Goal: Task Accomplishment & Management: Use online tool/utility

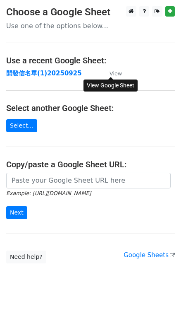
click at [108, 74] on link "View" at bounding box center [111, 73] width 21 height 7
click at [118, 71] on small "View" at bounding box center [116, 73] width 12 height 6
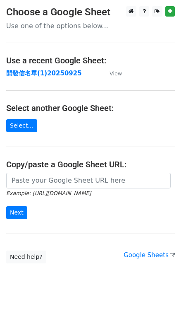
click at [120, 108] on h4 "Select another Google Sheet:" at bounding box center [90, 108] width 169 height 10
click at [28, 123] on link "Select..." at bounding box center [21, 125] width 31 height 13
click at [19, 127] on link "Select..." at bounding box center [21, 125] width 31 height 13
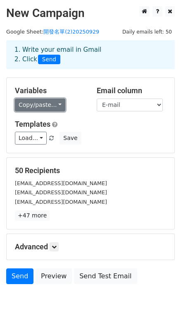
click at [59, 106] on link "Copy/paste..." at bounding box center [40, 105] width 51 height 13
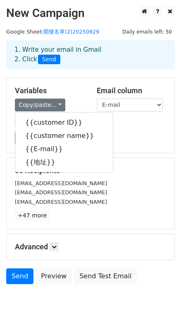
click at [82, 99] on div "Copy/paste... {{customer ID}} {{customer name}} {{E-mail}} {{地址}}" at bounding box center [50, 105] width 70 height 13
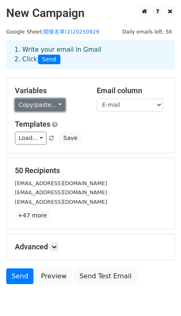
click at [40, 104] on link "Copy/paste..." at bounding box center [40, 105] width 51 height 13
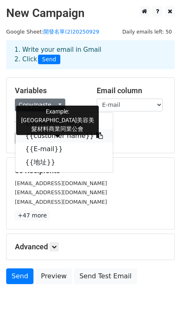
click at [68, 136] on link "{{customer name}}" at bounding box center [64, 135] width 98 height 13
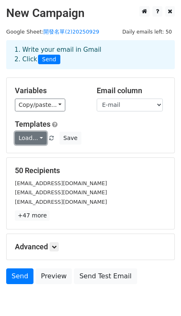
click at [37, 138] on link "Load..." at bounding box center [31, 138] width 32 height 13
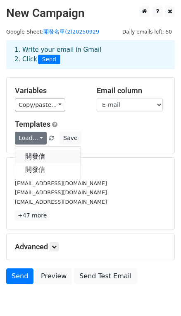
click at [40, 152] on link "開發信" at bounding box center [47, 156] width 65 height 13
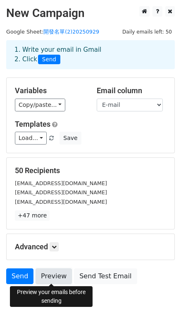
click at [56, 280] on link "Preview" at bounding box center [54, 276] width 36 height 16
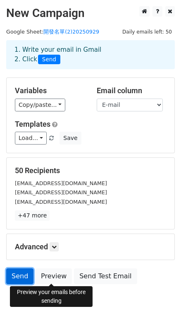
click at [27, 276] on link "Send" at bounding box center [19, 276] width 27 height 16
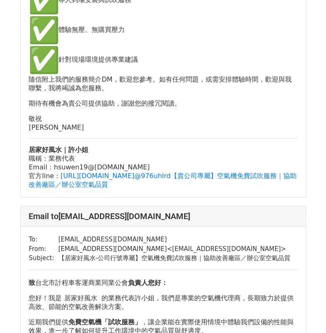
scroll to position [373, 0]
